Goal: Check status: Check status

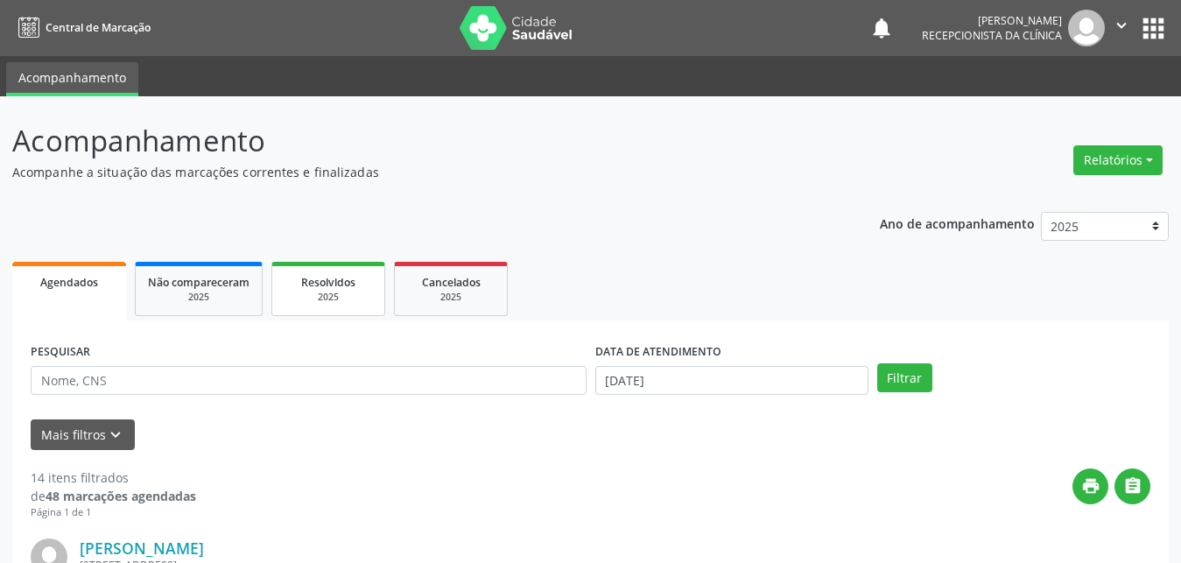
click at [332, 292] on div "2025" at bounding box center [328, 297] width 88 height 13
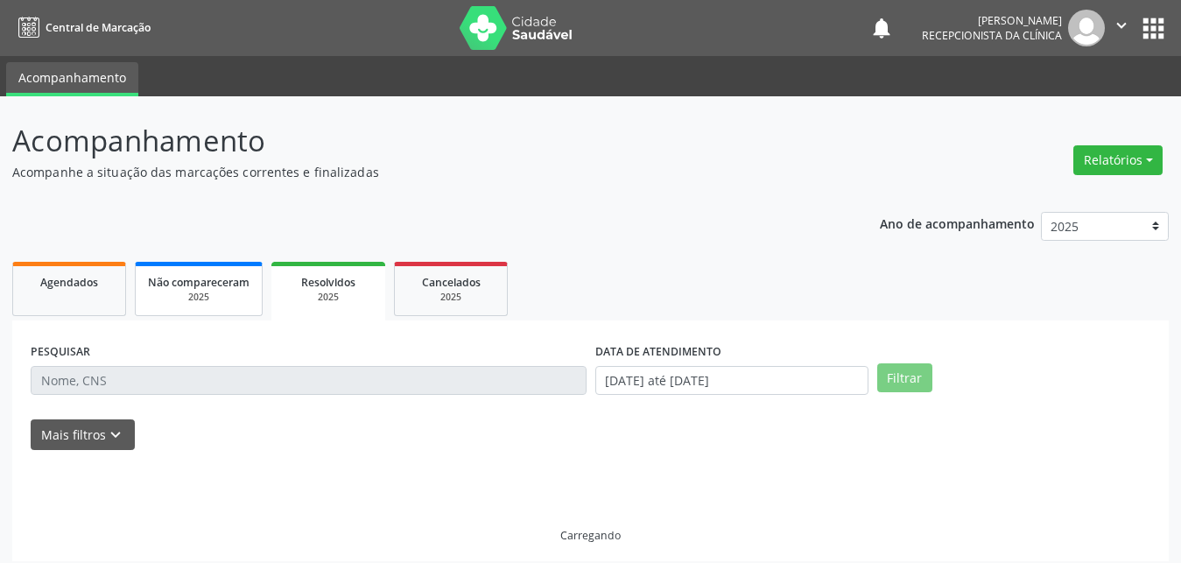
click at [186, 292] on div "2025" at bounding box center [199, 297] width 102 height 13
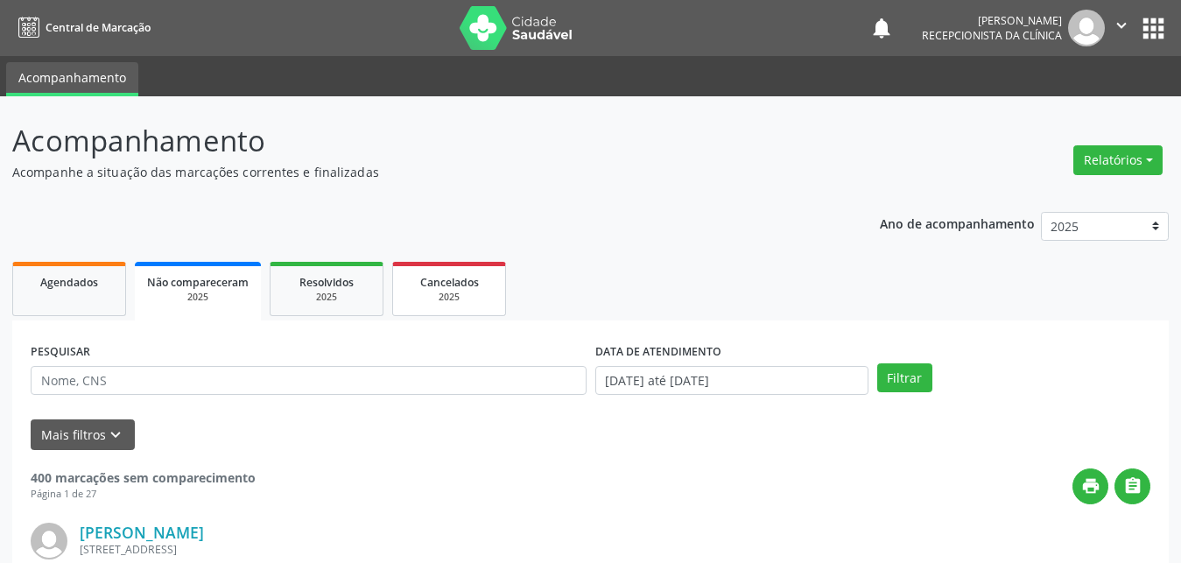
click at [439, 304] on div "2025" at bounding box center [449, 297] width 88 height 13
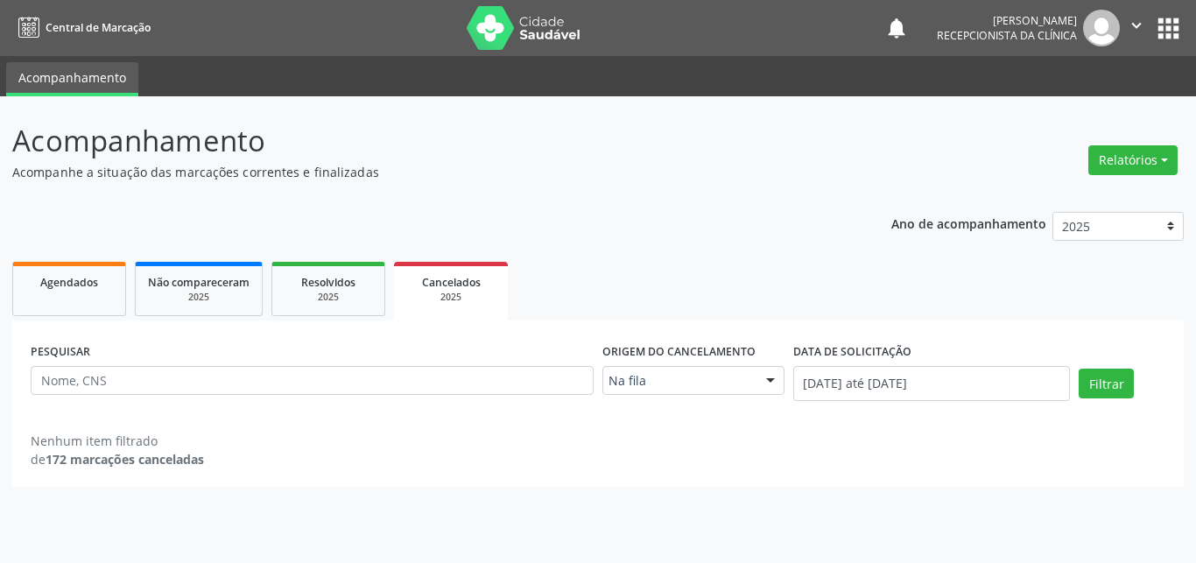
click at [769, 381] on div at bounding box center [770, 382] width 26 height 30
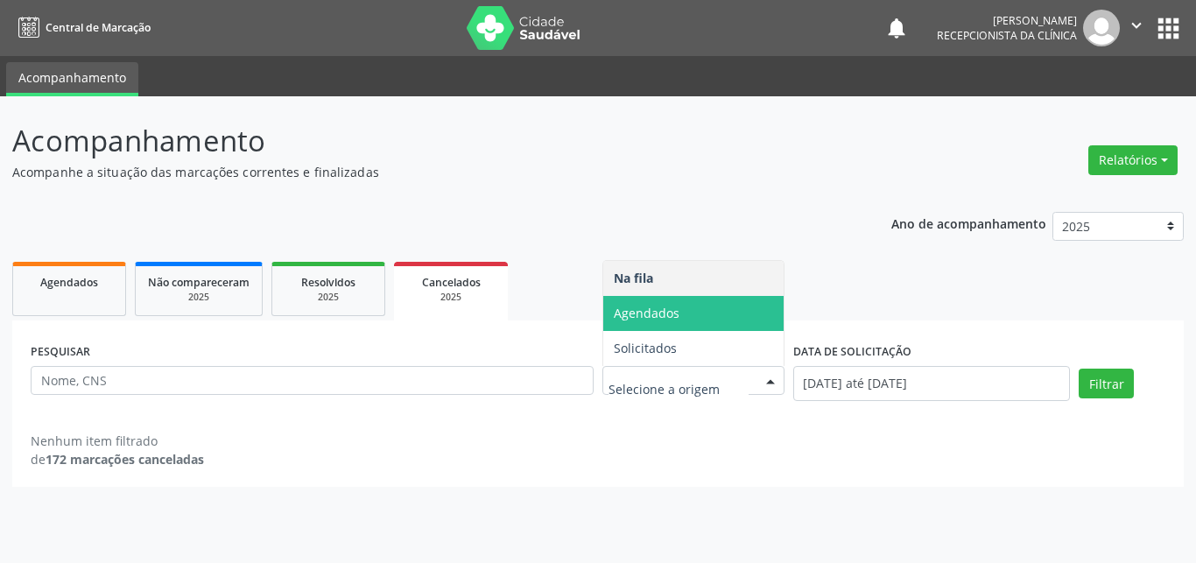
click at [624, 321] on span "Agendados" at bounding box center [647, 313] width 66 height 17
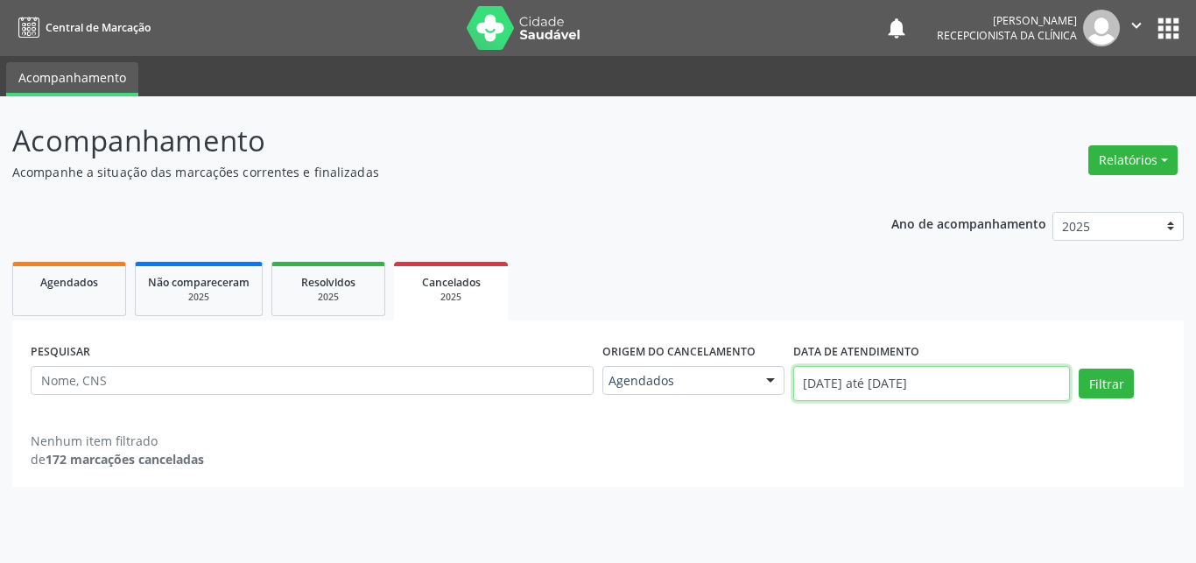
click at [873, 387] on input "[DATE] até [DATE]" at bounding box center [931, 383] width 277 height 35
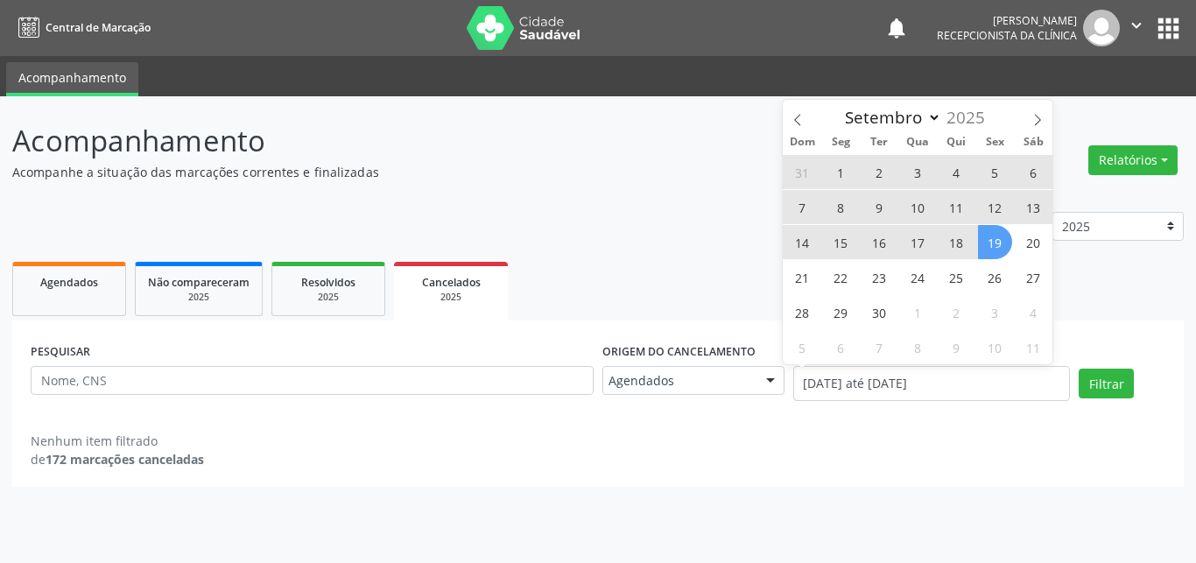
click at [986, 238] on span "19" at bounding box center [995, 242] width 34 height 34
type input "[DATE]"
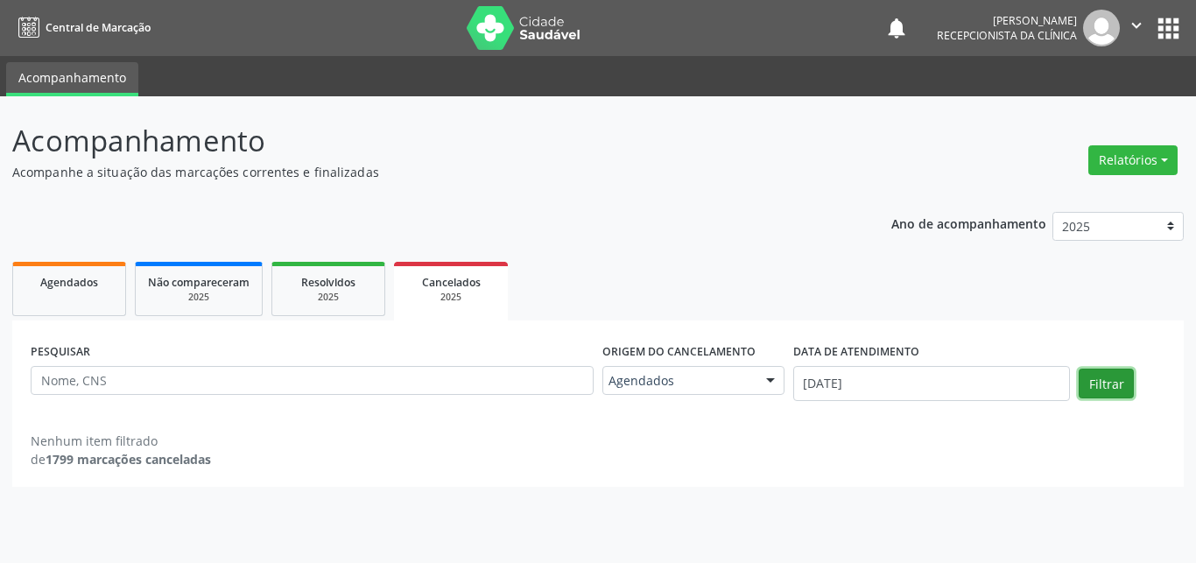
click at [1091, 380] on button "Filtrar" at bounding box center [1105, 383] width 55 height 30
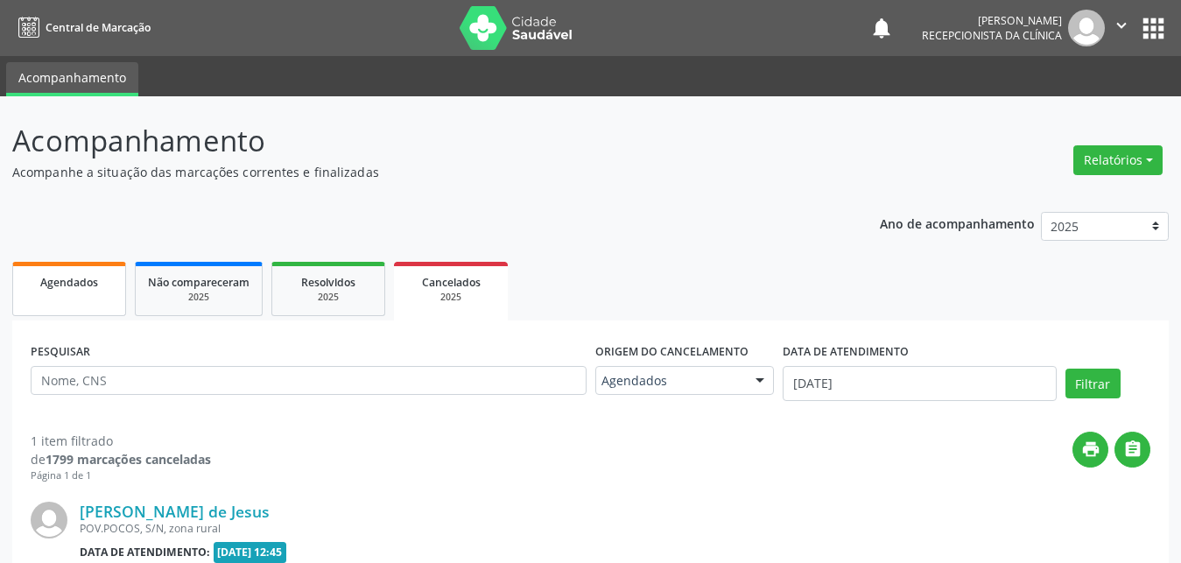
click at [70, 292] on link "Agendados" at bounding box center [69, 289] width 114 height 54
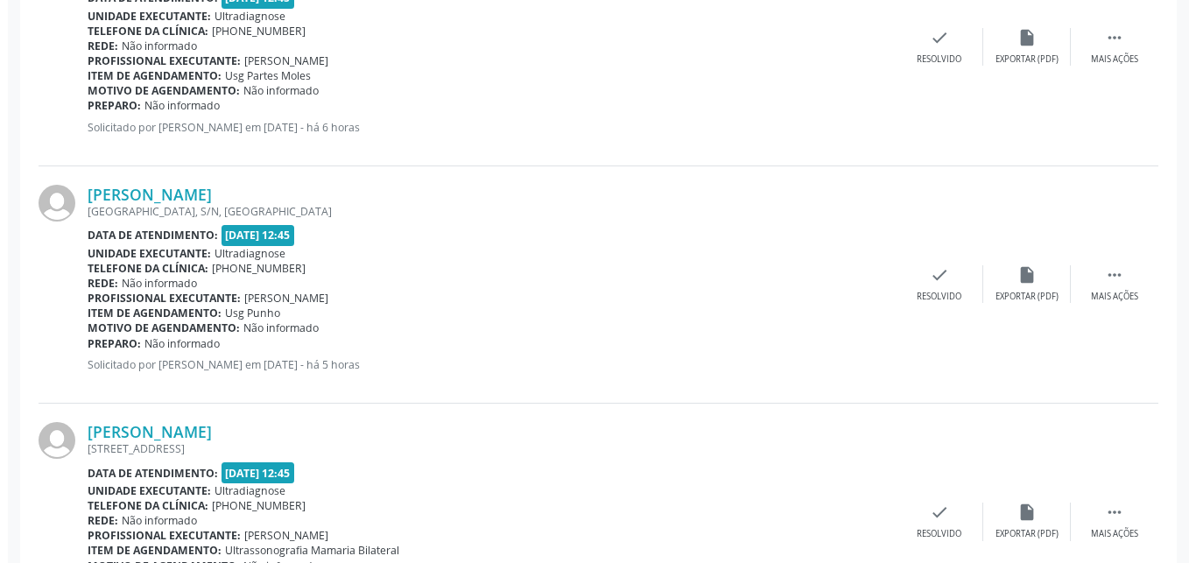
scroll to position [3308, 0]
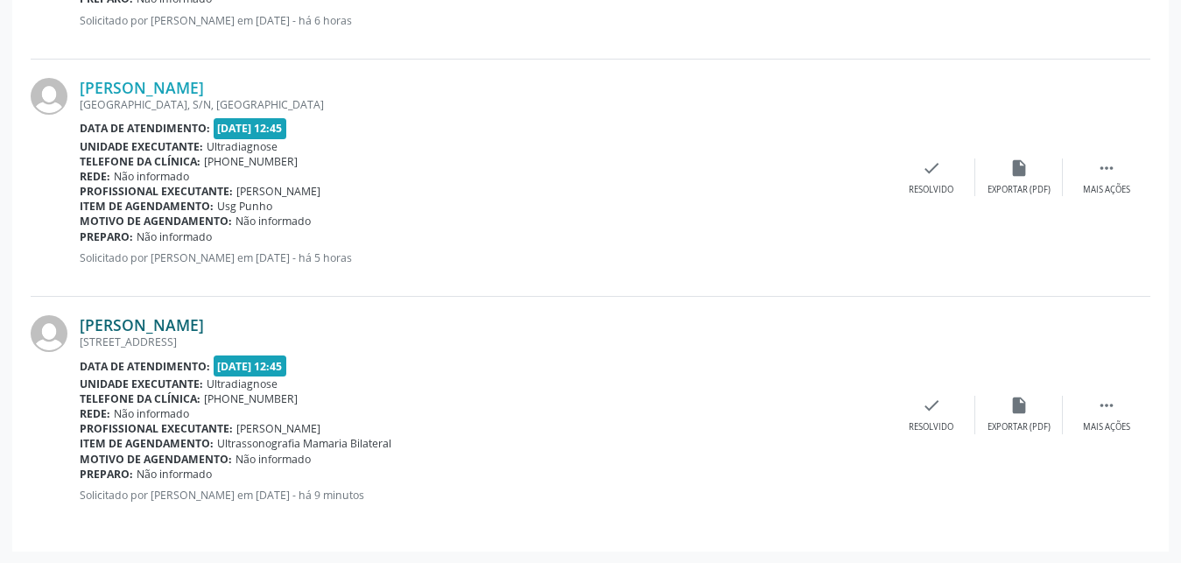
click at [121, 330] on link "[PERSON_NAME]" at bounding box center [142, 324] width 124 height 19
